Goal: Information Seeking & Learning: Learn about a topic

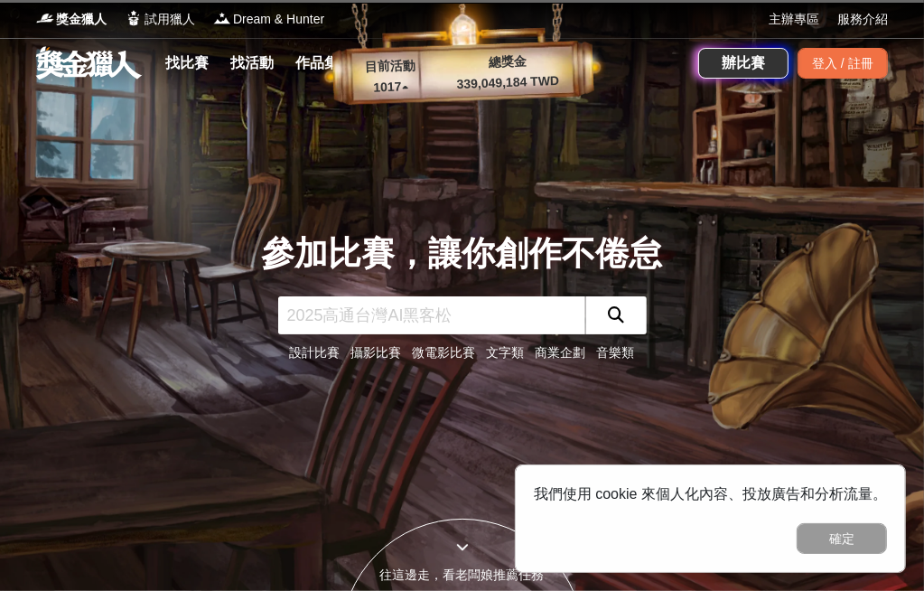
click at [372, 312] on input "text" at bounding box center [431, 315] width 307 height 38
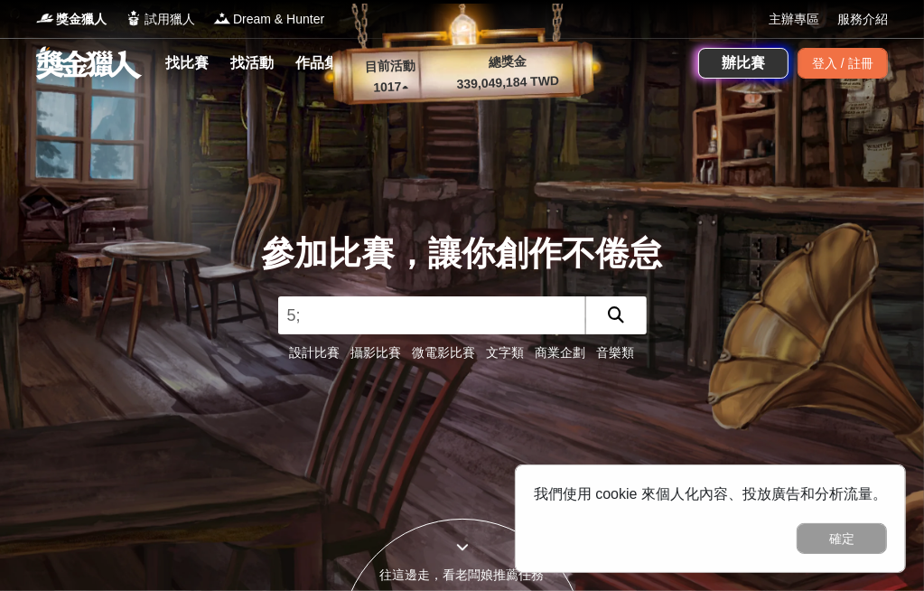
type input "5"
type input "彰化百工百味"
click button "submit" at bounding box center [615, 315] width 61 height 38
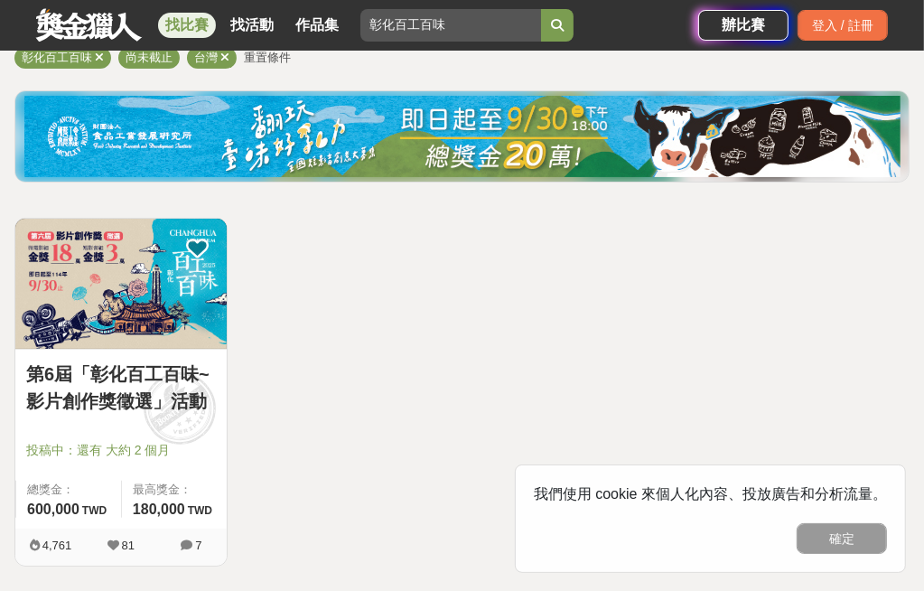
scroll to position [181, 0]
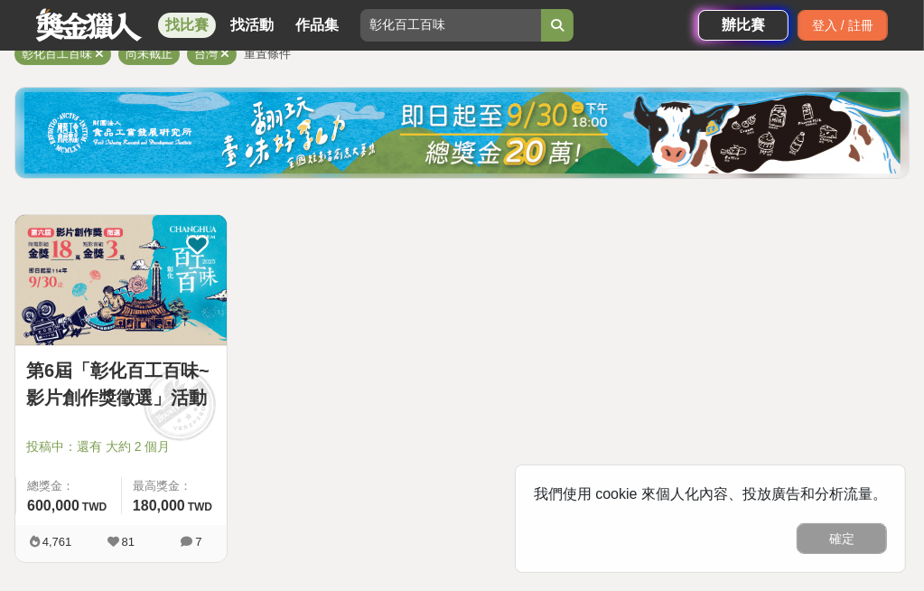
click at [137, 372] on link "第6屆「彰化百工百味~影片創作獎徵選」活動" at bounding box center [121, 384] width 190 height 54
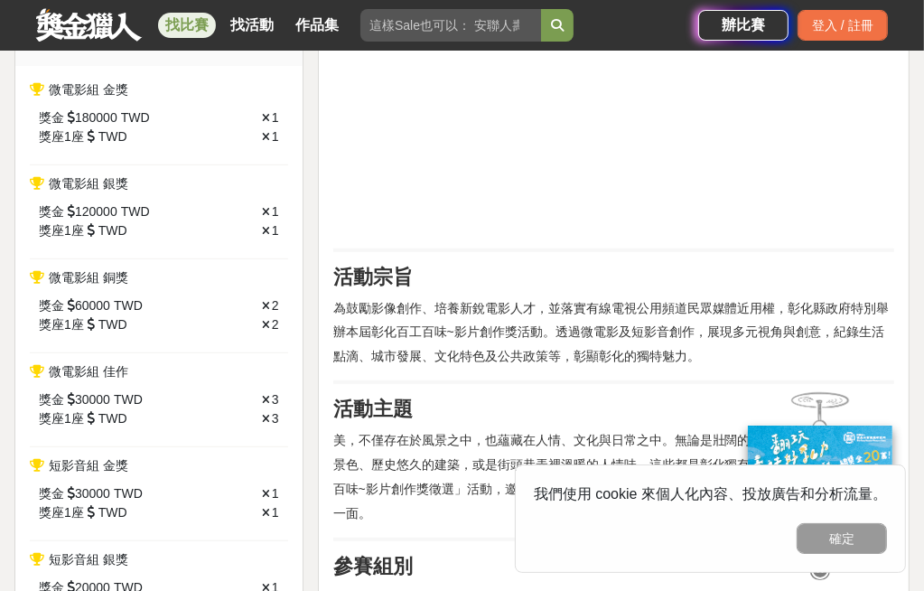
scroll to position [723, 0]
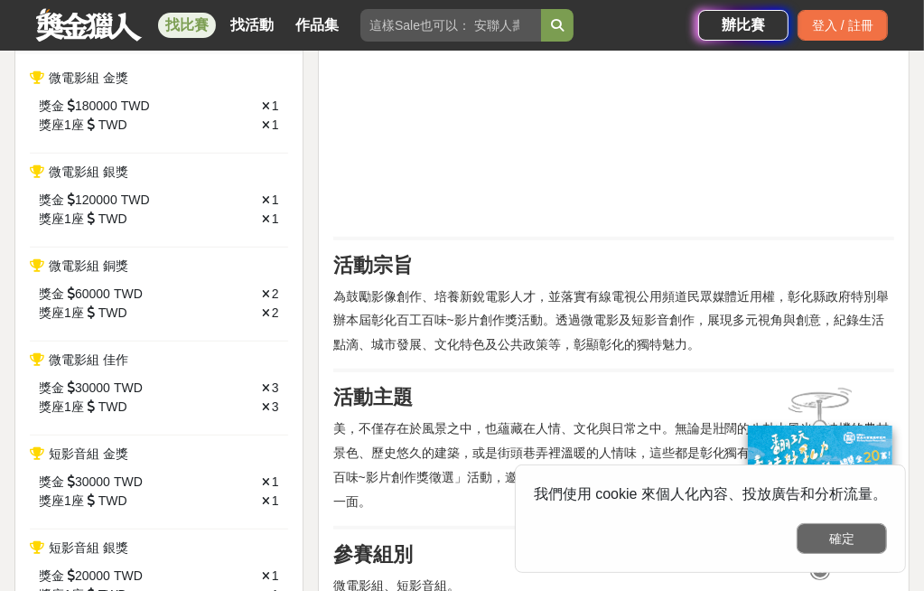
click at [868, 537] on button "確定" at bounding box center [842, 538] width 90 height 31
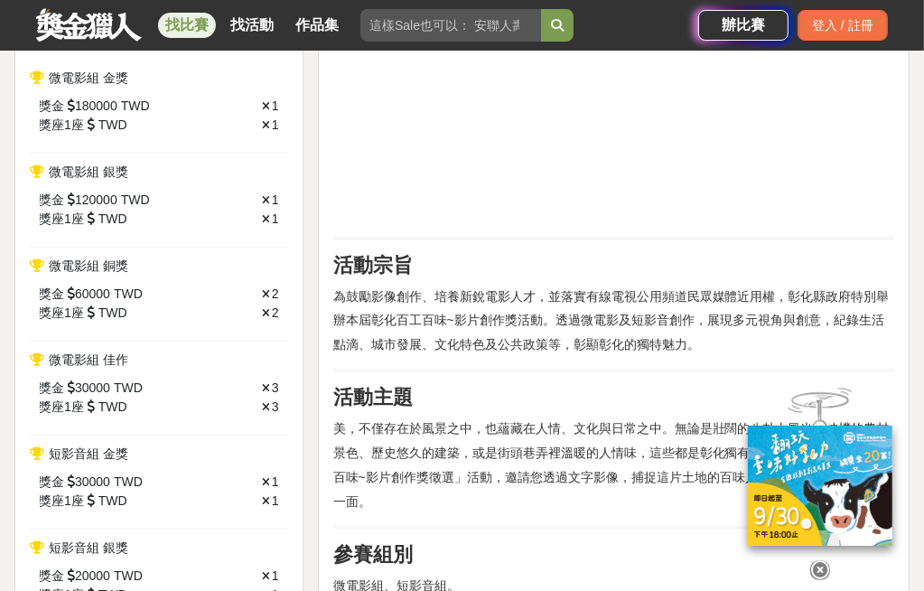
click at [823, 574] on icon at bounding box center [820, 570] width 20 height 20
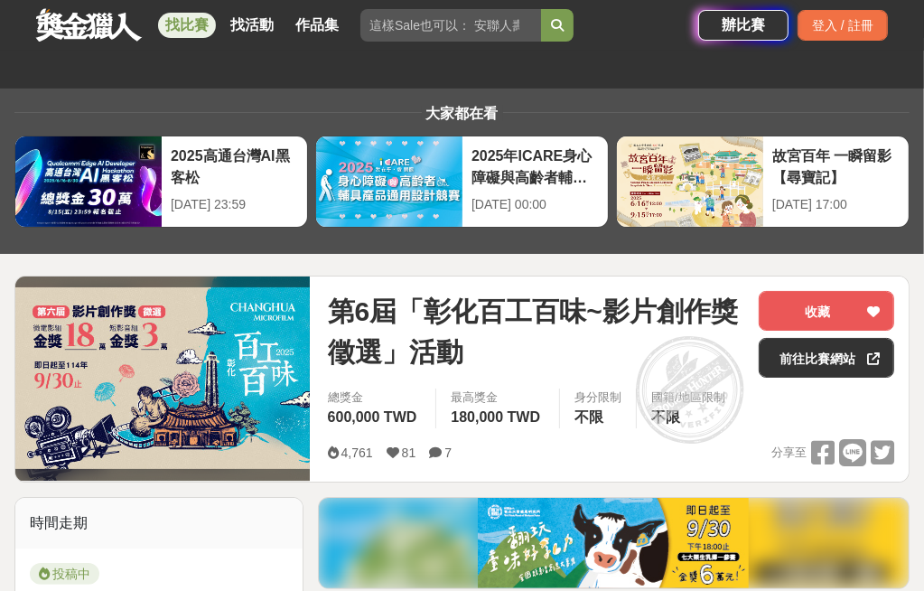
scroll to position [361, 0]
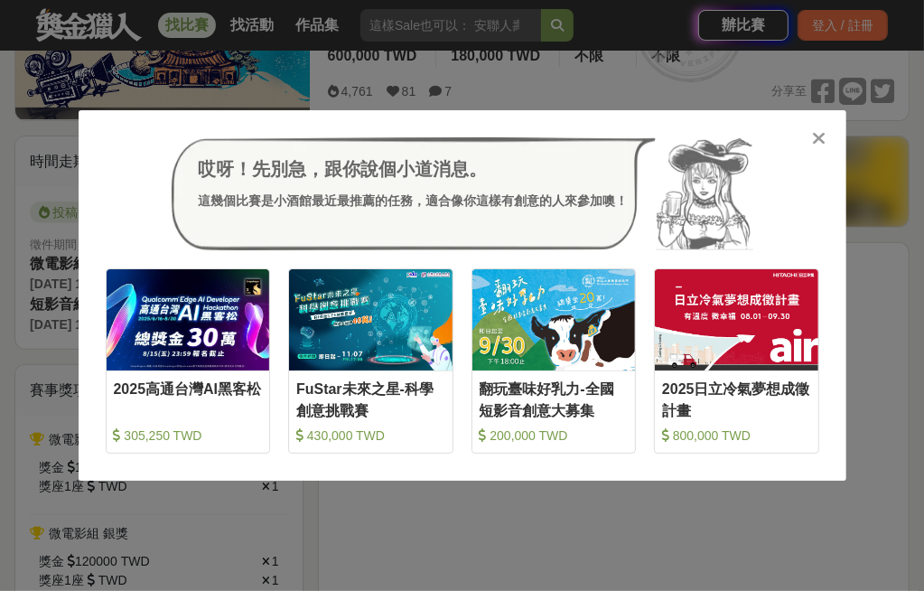
click at [820, 135] on icon at bounding box center [819, 138] width 14 height 18
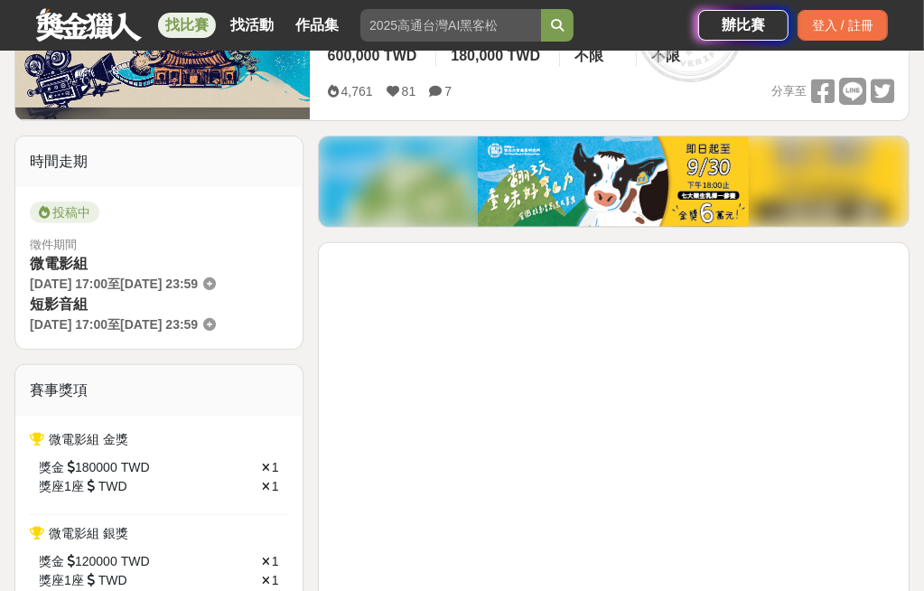
scroll to position [181, 0]
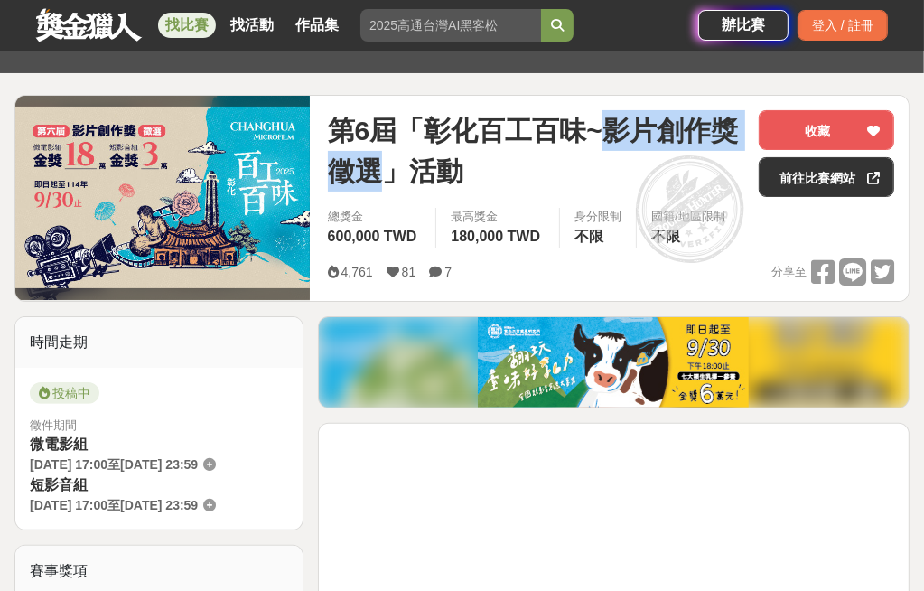
drag, startPoint x: 607, startPoint y: 127, endPoint x: 372, endPoint y: 160, distance: 237.1
click at [372, 160] on span "第6屆「彰化百工百味~影片創作獎徵選」活動" at bounding box center [536, 150] width 416 height 81
copy span "影片創作獎徵選"
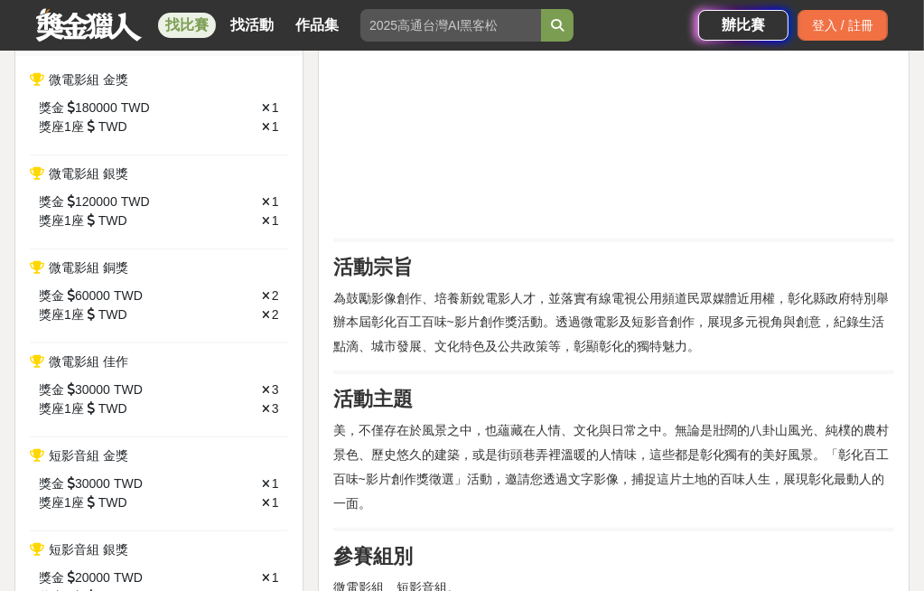
scroll to position [723, 0]
